Goal: Transaction & Acquisition: Obtain resource

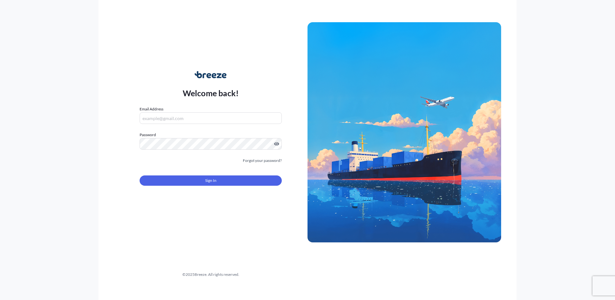
type input "[PERSON_NAME][EMAIL_ADDRESS][PERSON_NAME][DOMAIN_NAME]"
click at [213, 176] on button "Sign In" at bounding box center [211, 180] width 142 height 10
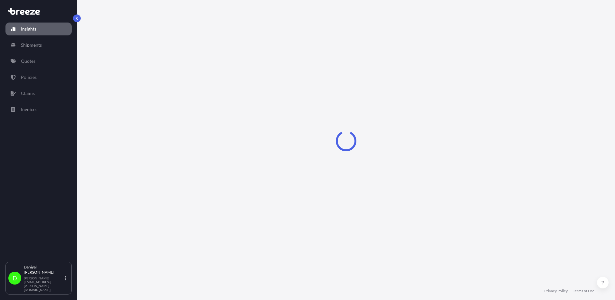
click at [41, 69] on div "Insights Shipments Quotes Policies Claims Invoices" at bounding box center [38, 139] width 66 height 245
select select "2025"
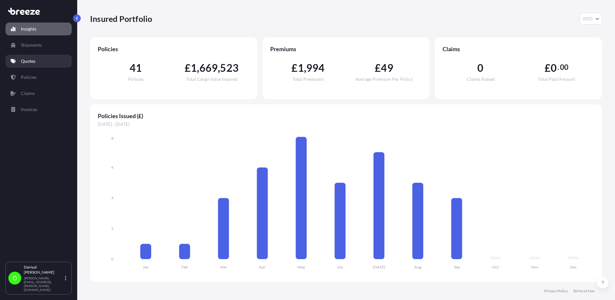
click at [43, 63] on link "Quotes" at bounding box center [38, 61] width 66 height 13
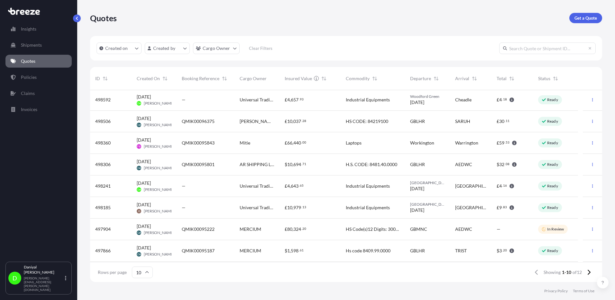
scroll to position [11, 0]
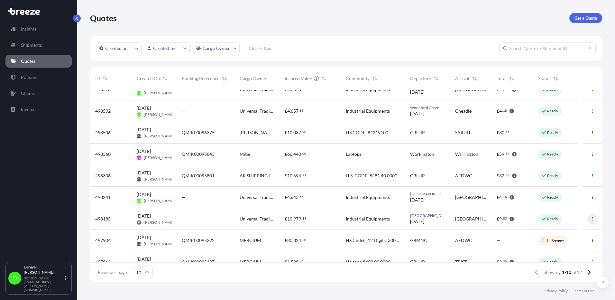
click at [588, 216] on button "button" at bounding box center [592, 218] width 10 height 10
click at [562, 229] on p "Duplicate quote" at bounding box center [562, 231] width 32 height 6
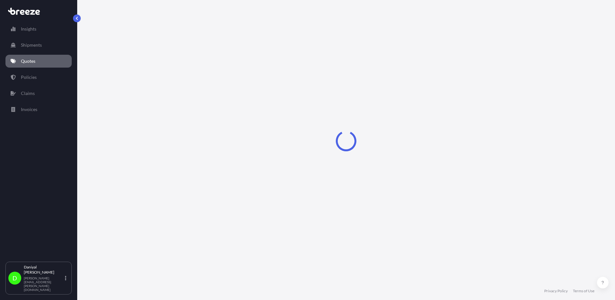
select select "Road"
select select "1"
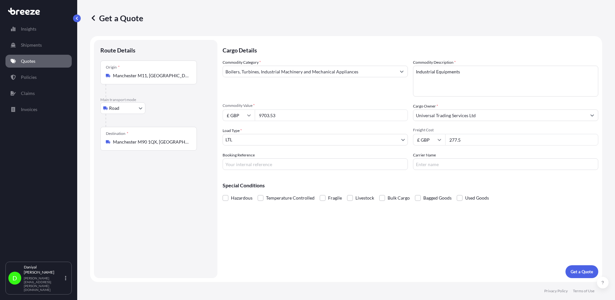
drag, startPoint x: 306, startPoint y: 113, endPoint x: 141, endPoint y: 114, distance: 164.9
click at [141, 114] on form "Route Details Place of loading Road Road Rail Origin * [GEOGRAPHIC_DATA] Main t…" at bounding box center [346, 159] width 512 height 246
type input "3194"
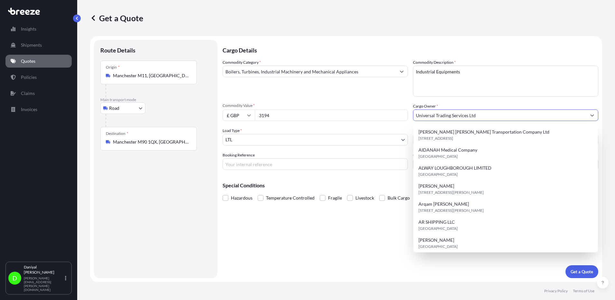
click at [350, 86] on div "Commodity Category * Boilers, Turbines, Industrial Machinery and Mechanical App…" at bounding box center [314, 77] width 185 height 37
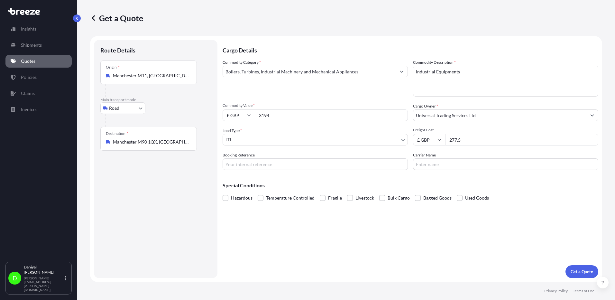
drag, startPoint x: 478, startPoint y: 143, endPoint x: 419, endPoint y: 144, distance: 59.5
click at [419, 144] on div "£ GBP 277.5" at bounding box center [505, 140] width 185 height 12
type input "191.5"
click at [579, 264] on div "Cargo Details Commodity Category * Boilers, Turbines, Industrial Machinery and …" at bounding box center [410, 159] width 376 height 238
click at [579, 270] on p "Get a Quote" at bounding box center [581, 271] width 23 height 6
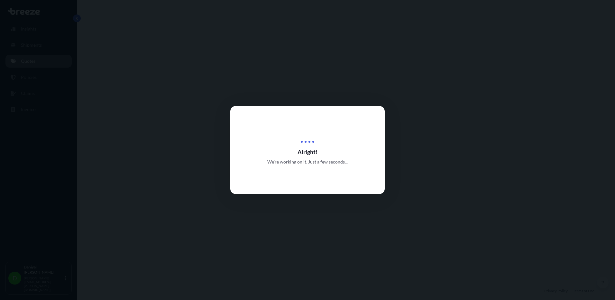
select select "Road"
select select "1"
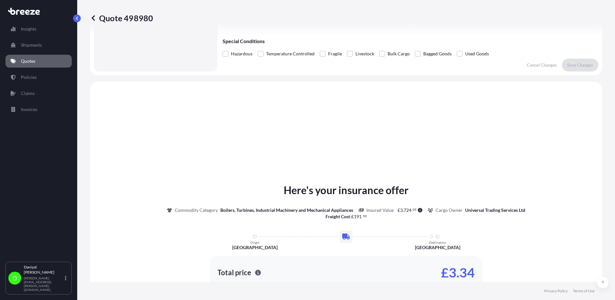
scroll to position [194, 0]
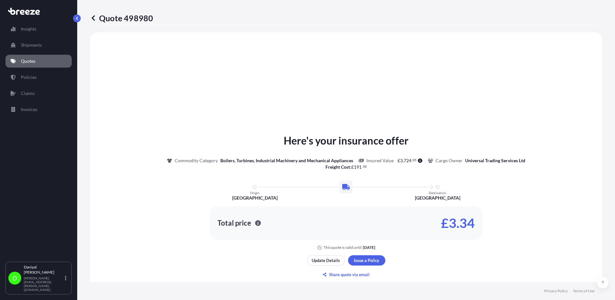
drag, startPoint x: 58, startPoint y: 171, endPoint x: 355, endPoint y: 12, distance: 336.7
click at [59, 171] on div "Insights Shipments Quotes Policies Claims Invoices" at bounding box center [38, 139] width 66 height 245
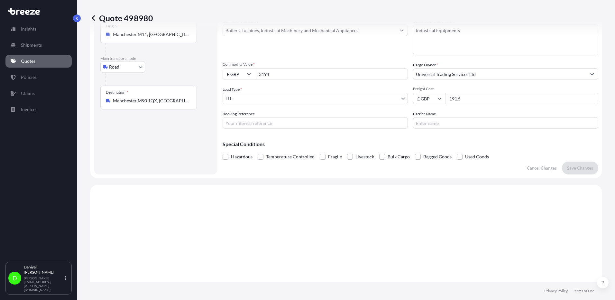
scroll to position [0, 0]
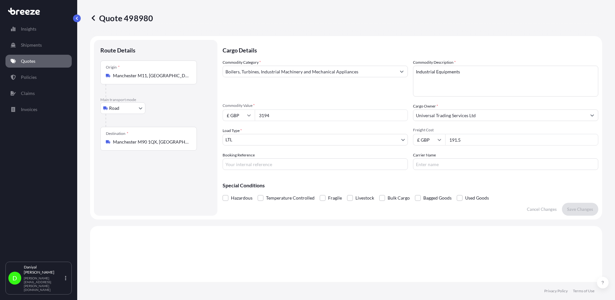
click at [274, 112] on input "3194" at bounding box center [331, 115] width 153 height 12
paste input "6975.61"
drag, startPoint x: 287, startPoint y: 117, endPoint x: 126, endPoint y: 112, distance: 161.2
click at [126, 112] on form "Route Details Place of loading Road Road Rail Origin * [GEOGRAPHIC_DATA] Main t…" at bounding box center [346, 127] width 512 height 183
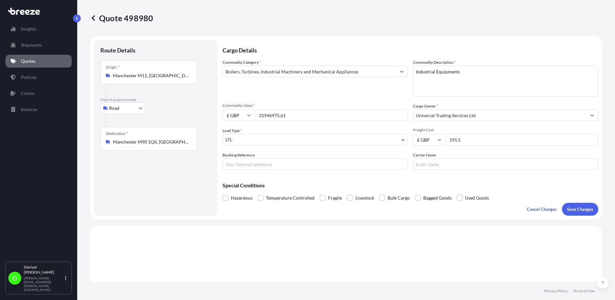
paste input "number"
type input "6975.61"
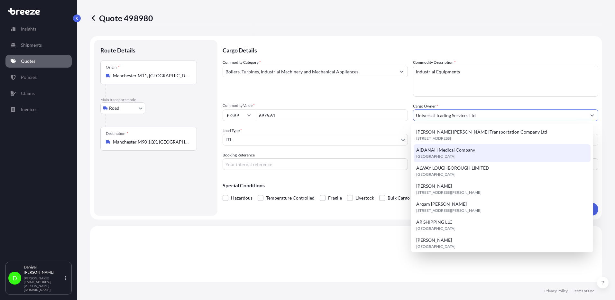
click at [376, 143] on body "15 options available. 15 options available. Insights Shipments Quotes Policies …" at bounding box center [307, 150] width 615 height 300
click at [368, 125] on div "Commodity Category * Boilers, Turbines, Industrial Machinery and Mechanical App…" at bounding box center [410, 114] width 376 height 111
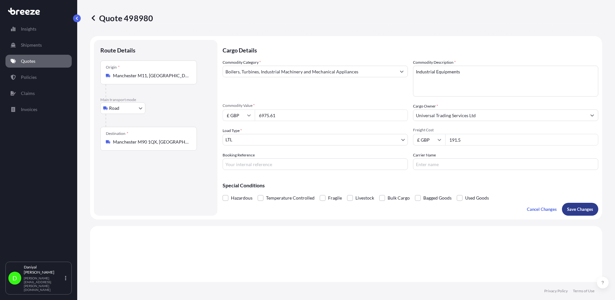
click at [589, 211] on button "Save Changes" at bounding box center [580, 209] width 36 height 13
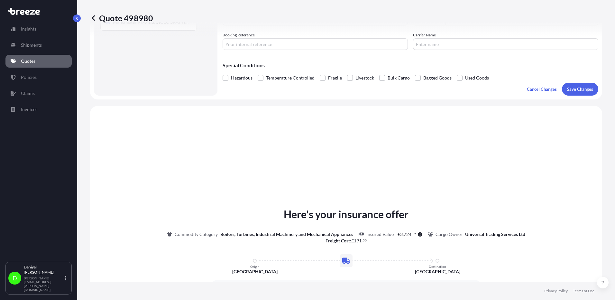
scroll to position [194, 0]
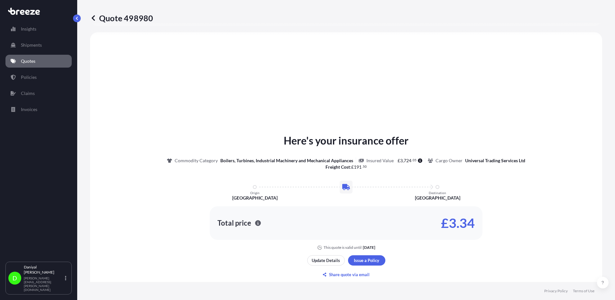
select select "Road"
select select "1"
